Goal: Task Accomplishment & Management: Use online tool/utility

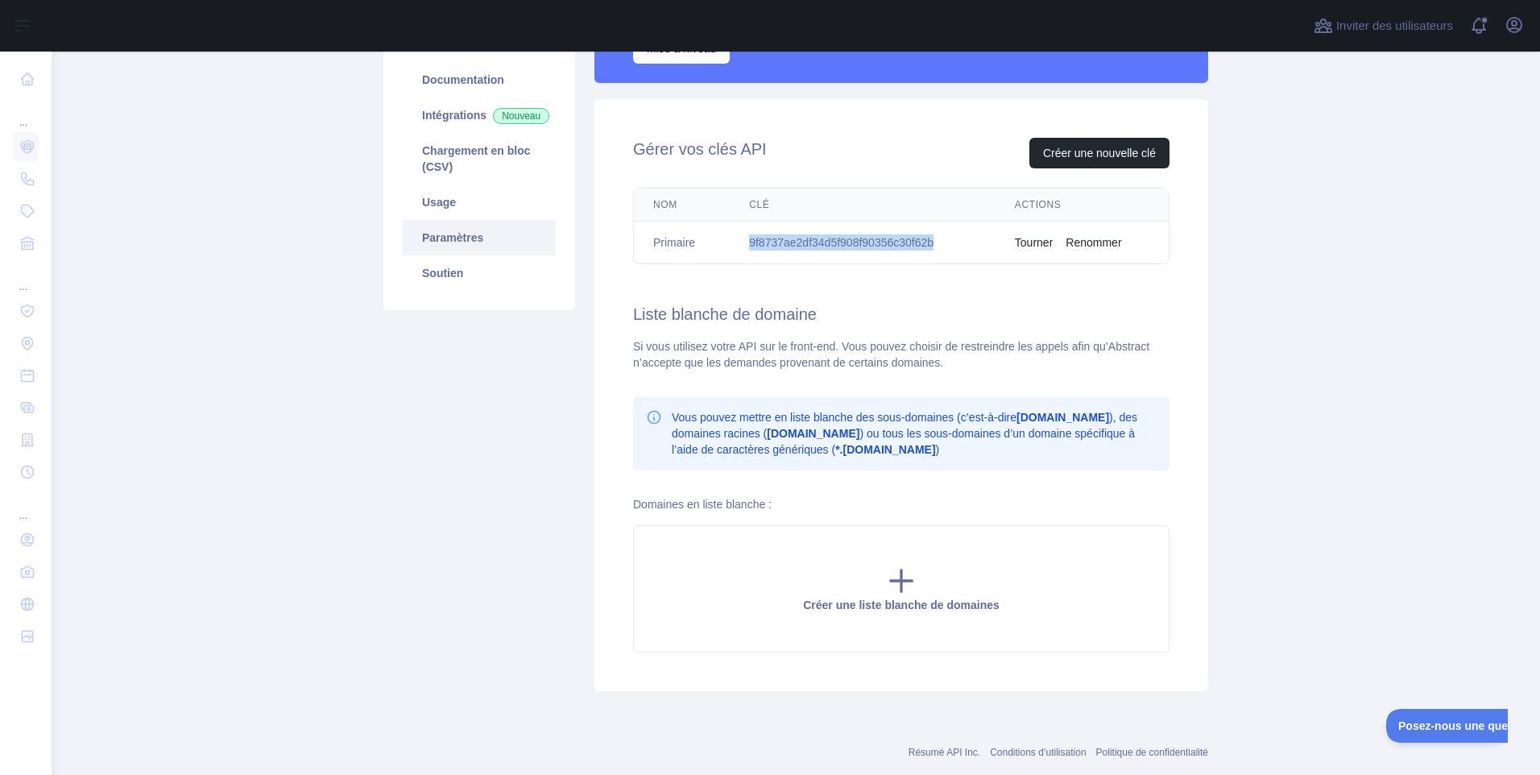
scroll to position [234, 0]
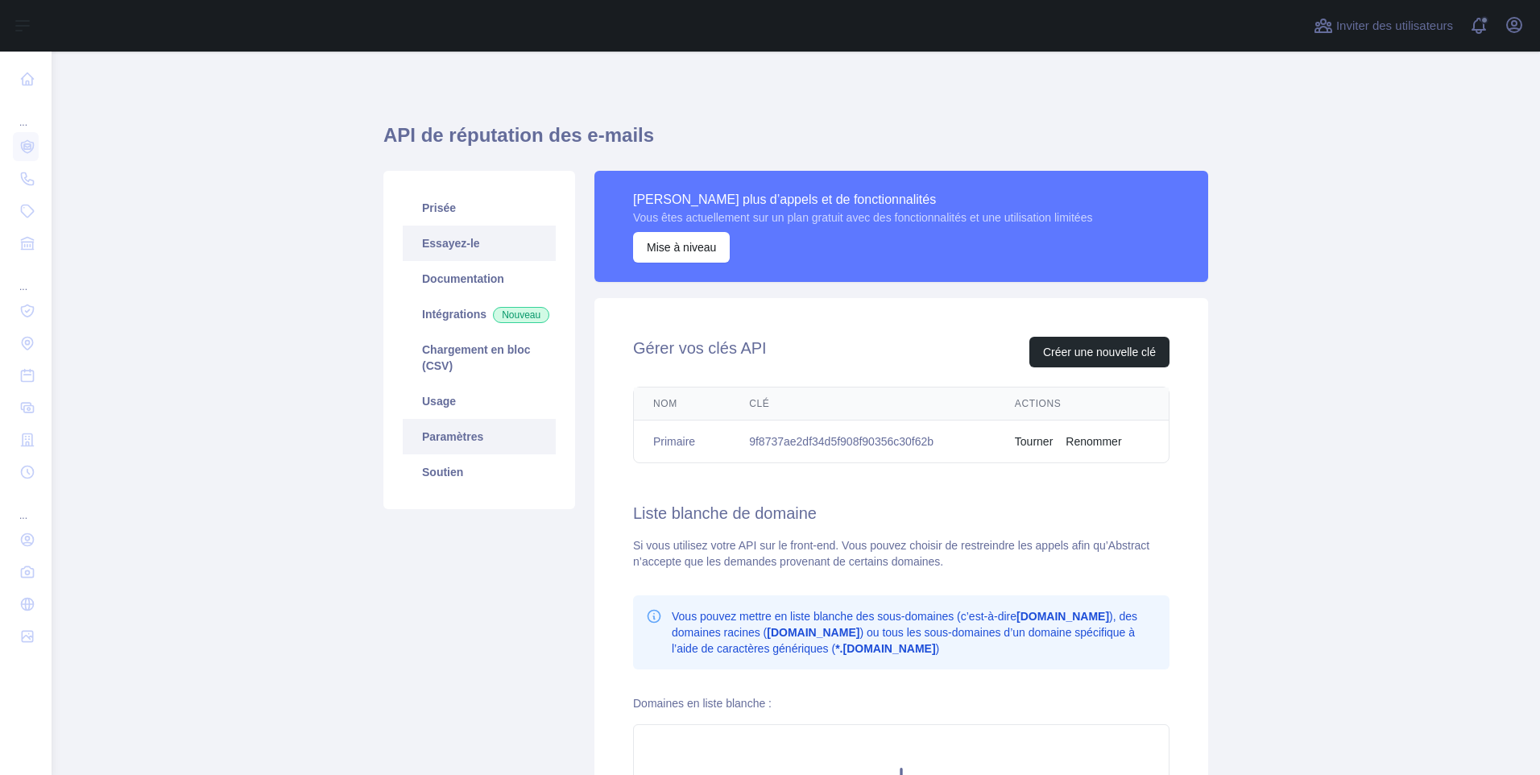
drag, startPoint x: 0, startPoint y: 0, endPoint x: 444, endPoint y: 250, distance: 509.1
click at [444, 250] on link "Essayez-le" at bounding box center [479, 242] width 153 height 35
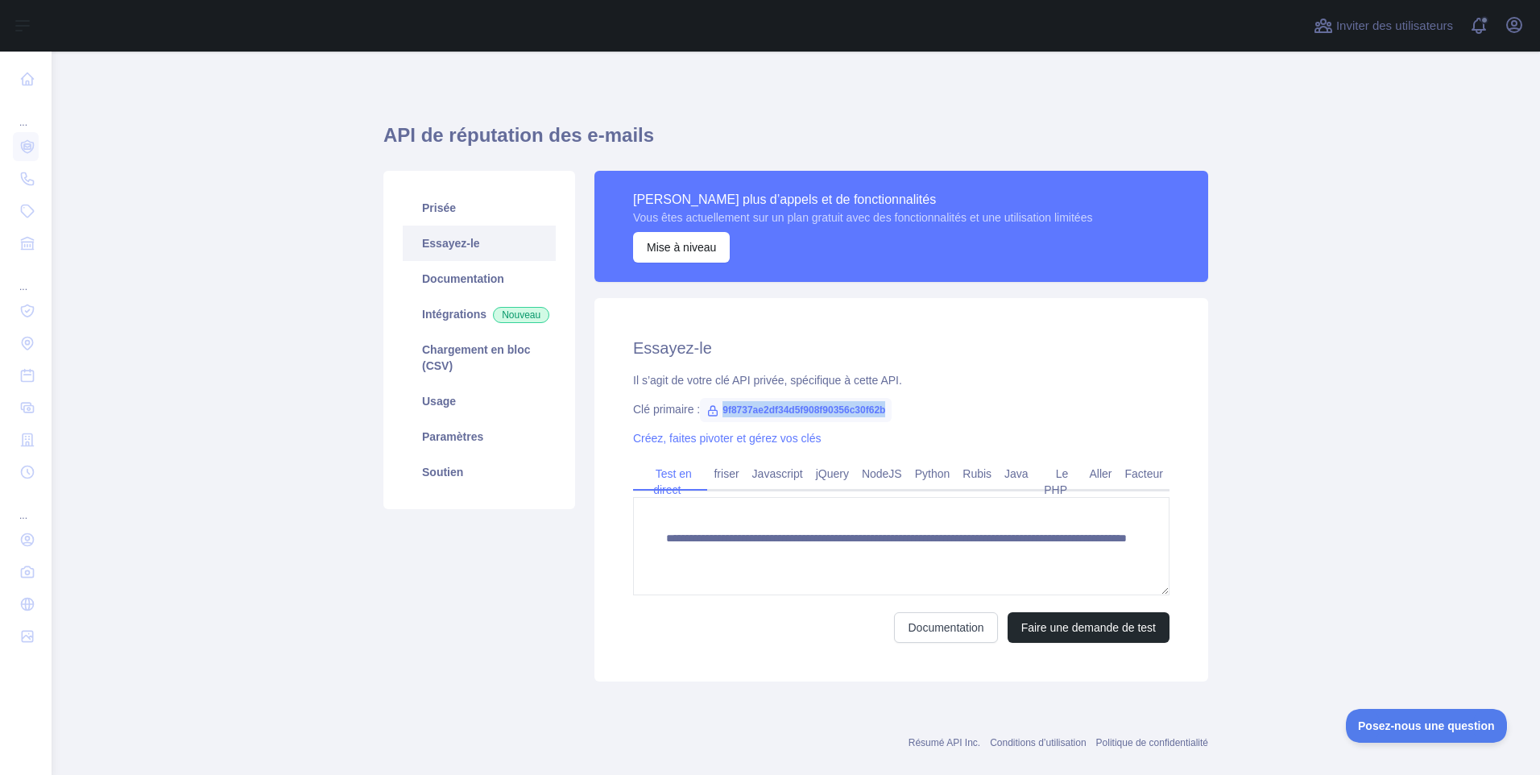
drag, startPoint x: 890, startPoint y: 408, endPoint x: 713, endPoint y: 411, distance: 177.2
click at [713, 411] on div "Clé primaire : 9f8737ae2df34d5f908f90356c30f62b" at bounding box center [901, 409] width 536 height 16
click at [924, 478] on link "Python" at bounding box center [932, 474] width 48 height 26
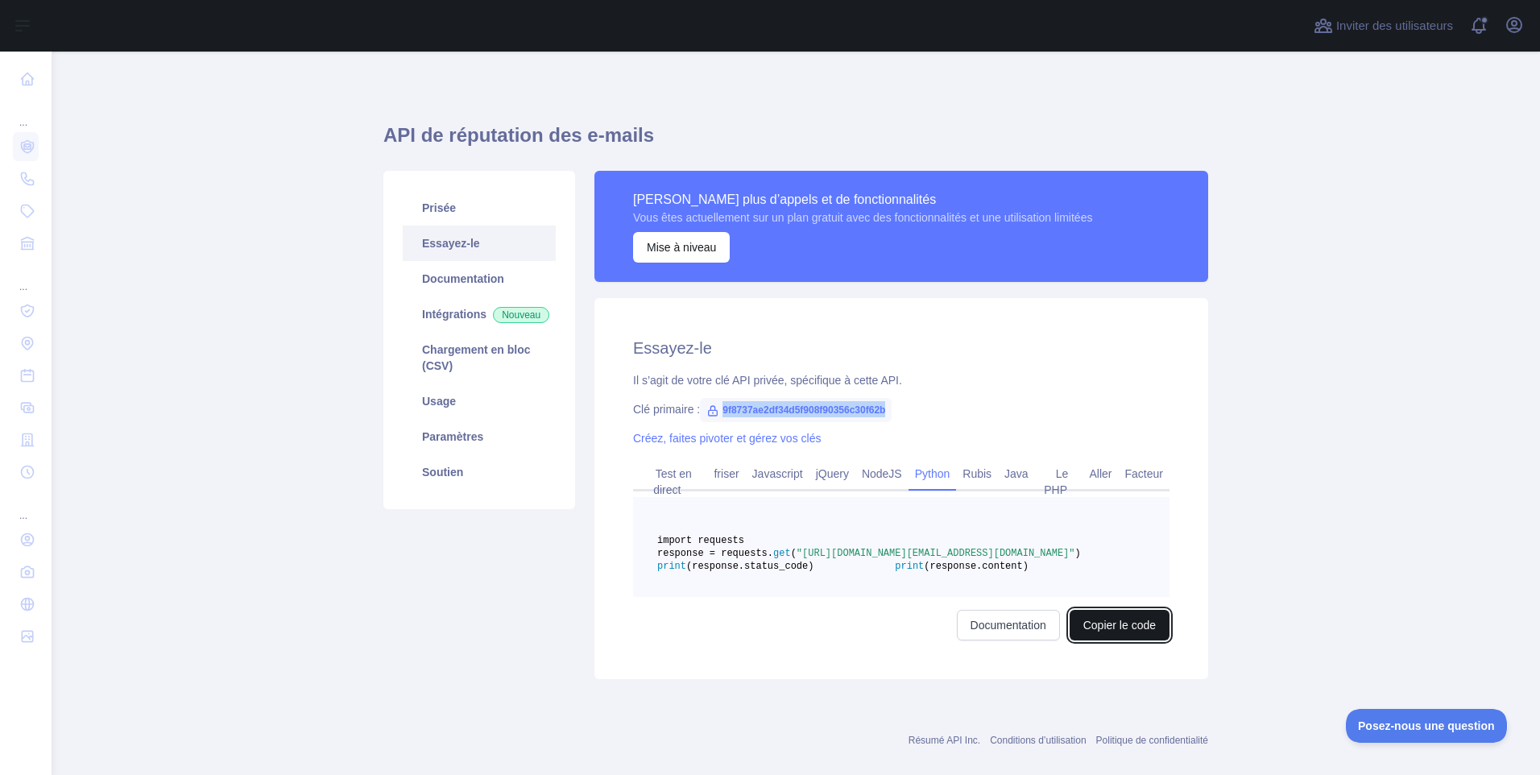
click at [1081, 640] on button "Copier le code" at bounding box center [1119, 625] width 100 height 31
click at [1122, 640] on button "Copié" at bounding box center [1140, 625] width 57 height 31
drag, startPoint x: 1122, startPoint y: 671, endPoint x: 1135, endPoint y: 668, distance: 14.1
click at [1135, 640] on button "Copié" at bounding box center [1140, 625] width 57 height 31
drag, startPoint x: 1135, startPoint y: 668, endPoint x: 1077, endPoint y: 732, distance: 87.2
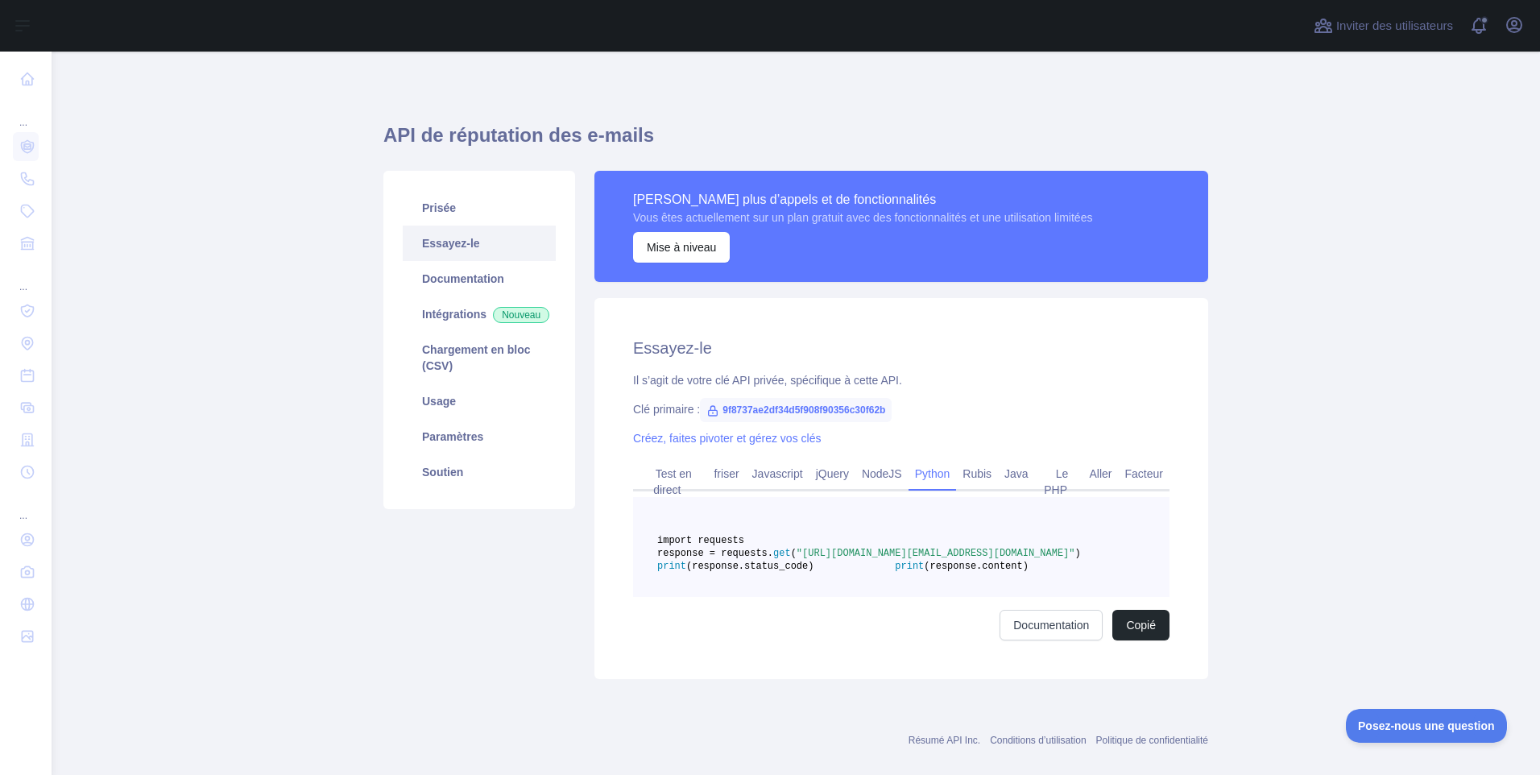
click at [1082, 701] on div "API de réputation des e-mails Prisée Essayez-le Documentation Intégrations Nouv…" at bounding box center [795, 395] width 825 height 611
click at [1122, 640] on button "Copié" at bounding box center [1140, 625] width 57 height 31
